Goal: Task Accomplishment & Management: Use online tool/utility

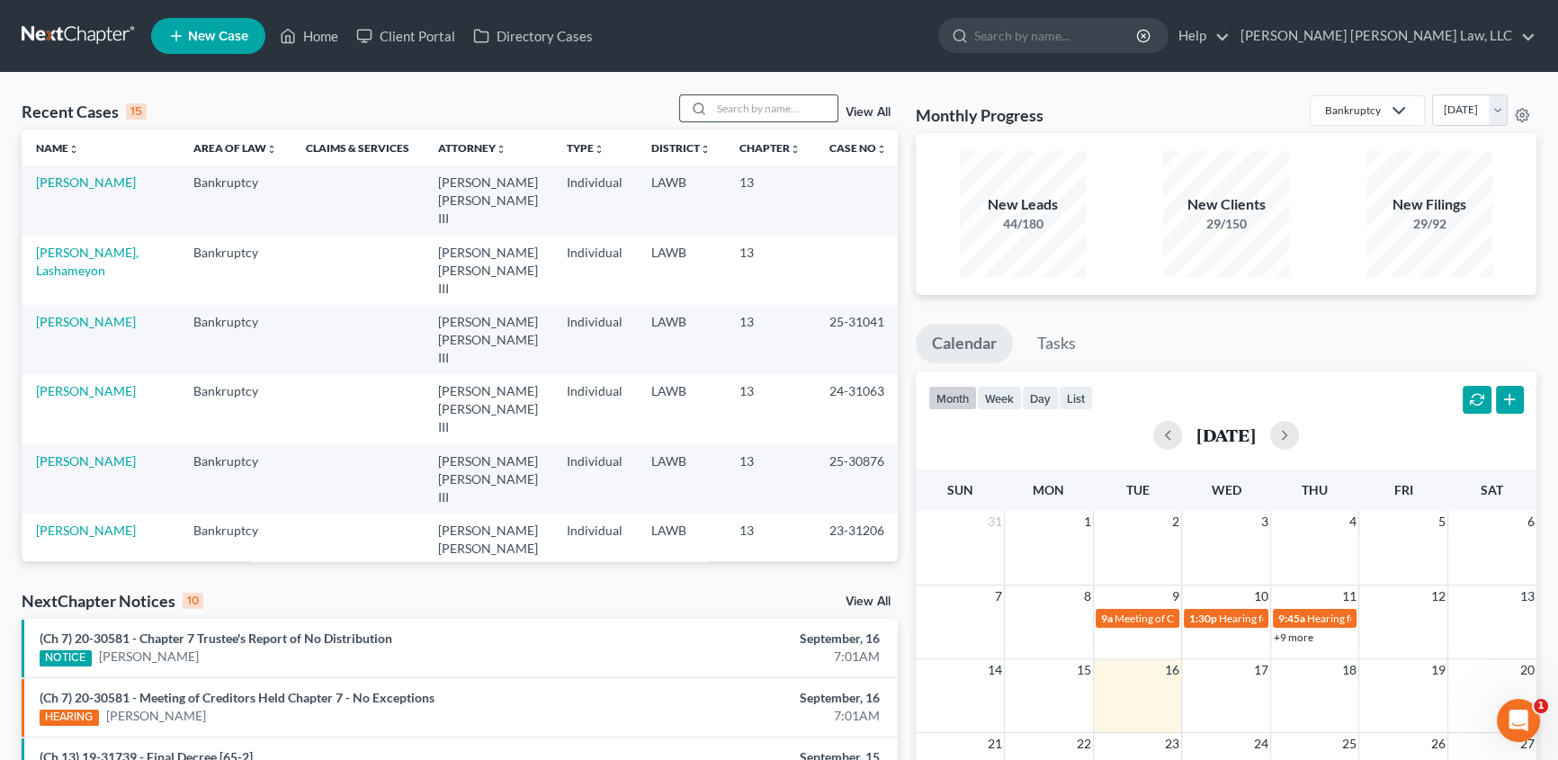
click at [738, 113] on input "search" at bounding box center [775, 108] width 126 height 26
type input "price"
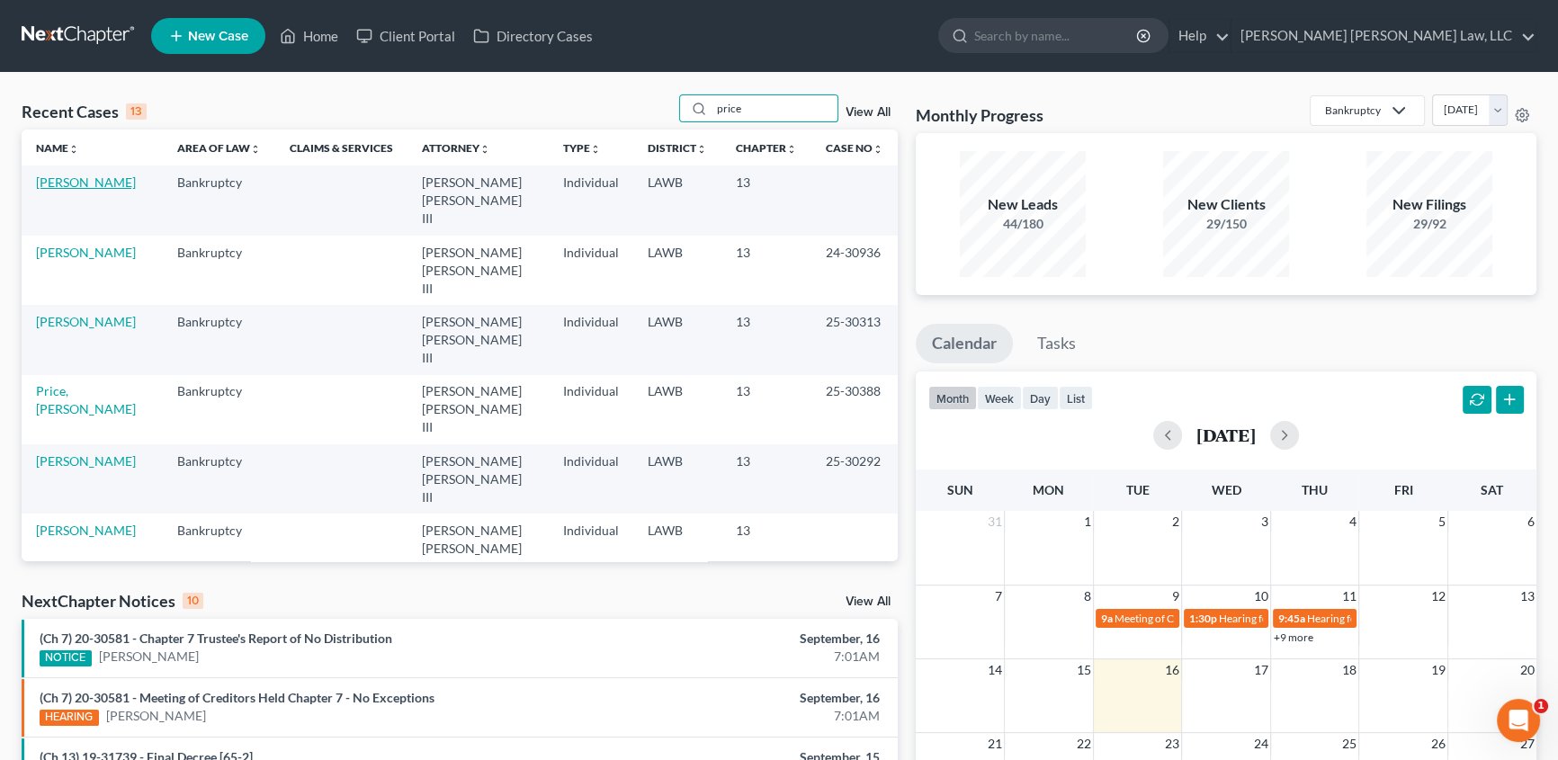
click at [99, 184] on link "[PERSON_NAME]" at bounding box center [86, 182] width 100 height 15
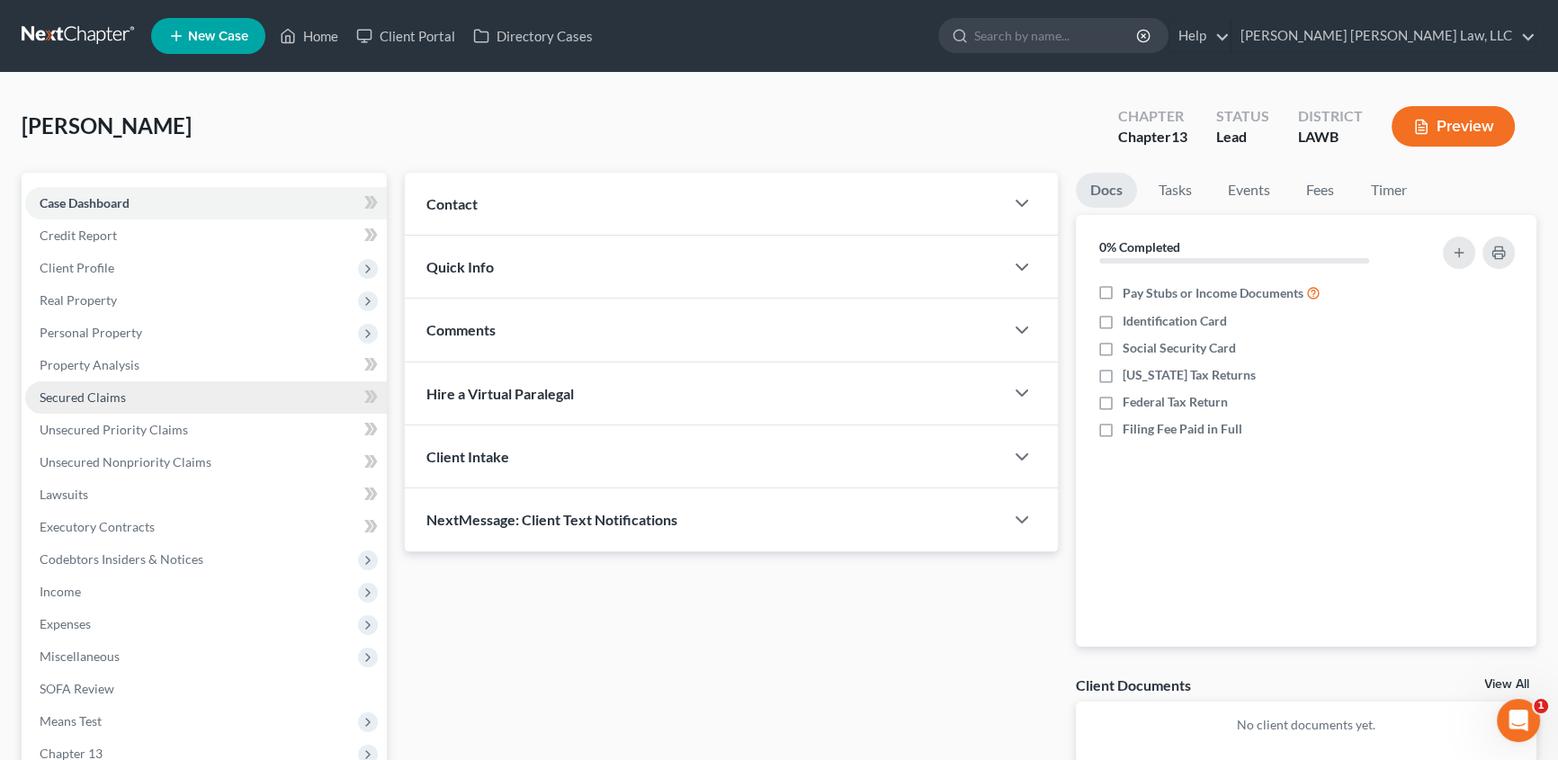
click at [67, 401] on span "Secured Claims" at bounding box center [83, 396] width 86 height 15
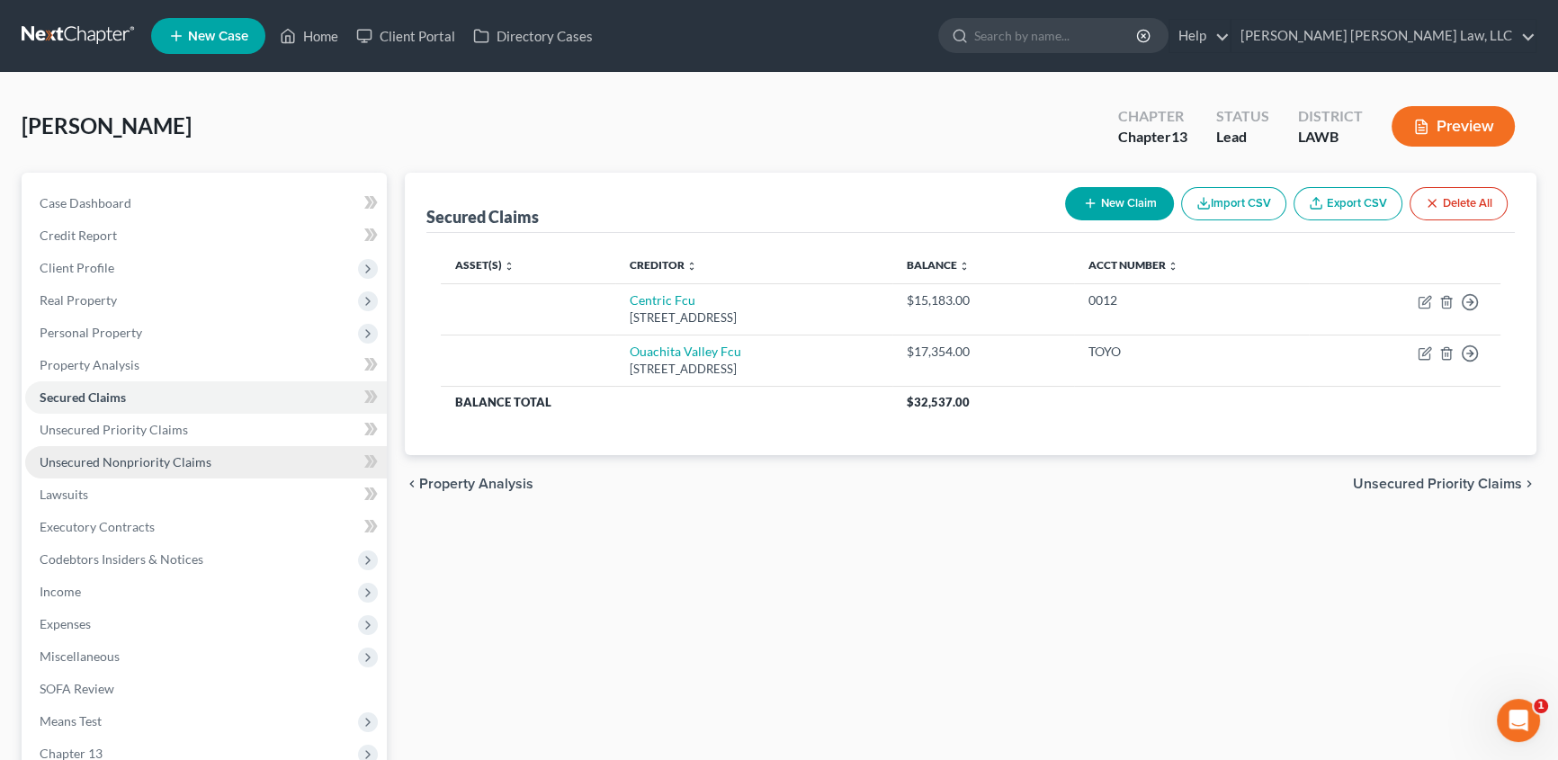
click at [84, 468] on link "Unsecured Nonpriority Claims" at bounding box center [206, 462] width 362 height 32
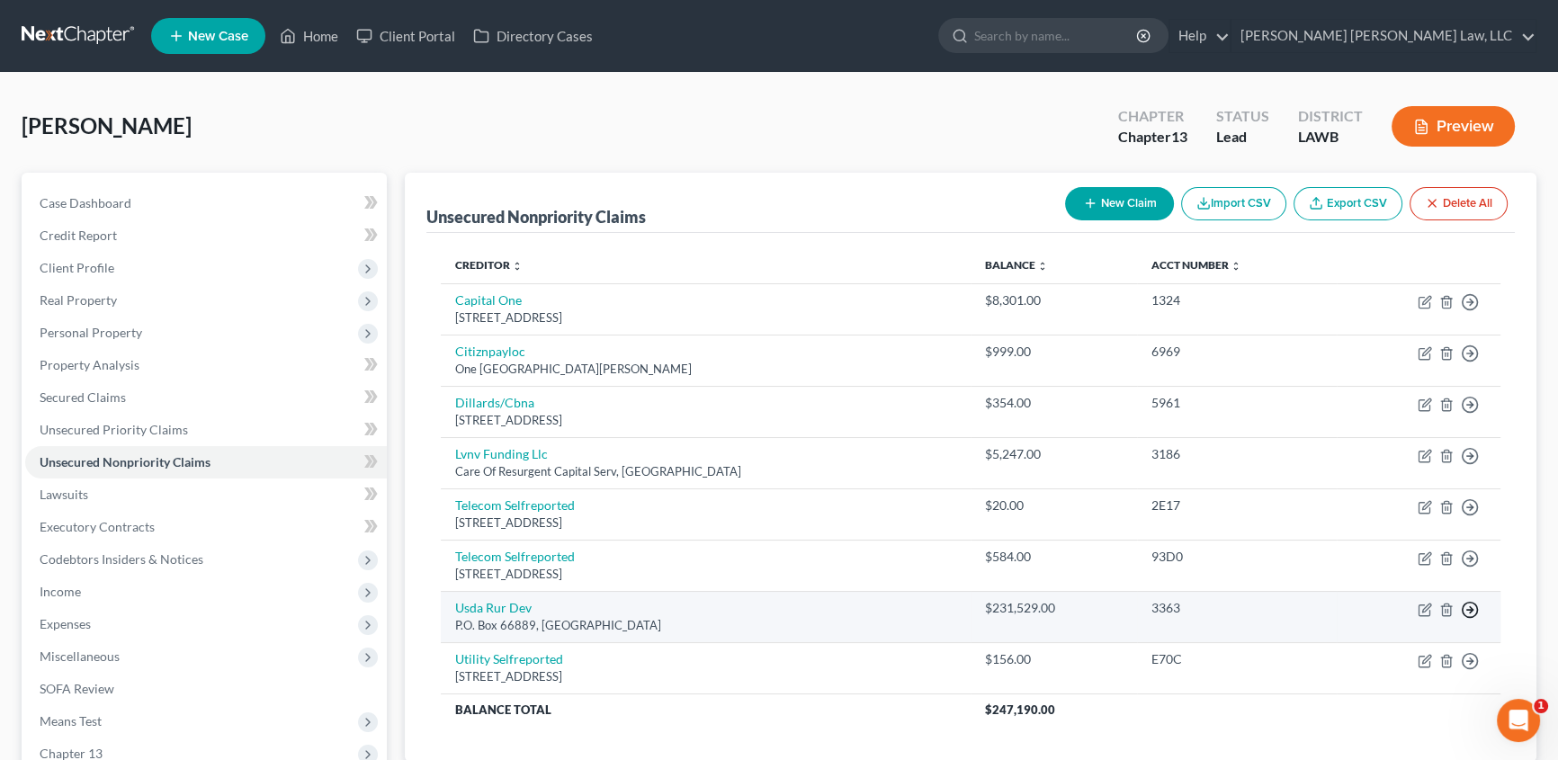
click at [1469, 610] on line "button" at bounding box center [1470, 610] width 6 height 0
click at [1401, 621] on link "Move to D" at bounding box center [1387, 623] width 150 height 31
